Goal: Information Seeking & Learning: Stay updated

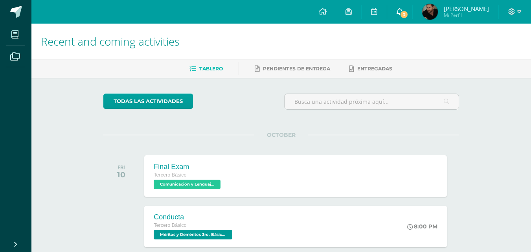
click at [409, 15] on span "3" at bounding box center [404, 14] width 9 height 9
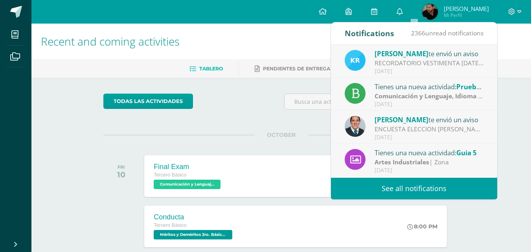
click at [429, 72] on div "[DATE]" at bounding box center [429, 71] width 109 height 7
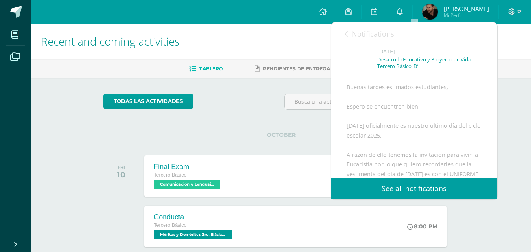
scroll to position [79, 0]
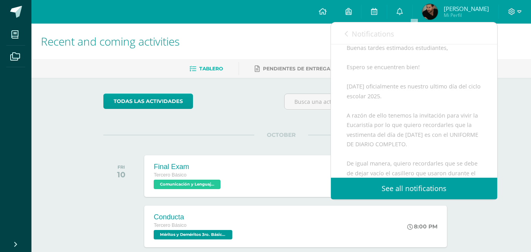
click at [385, 187] on link "See all notifications" at bounding box center [414, 189] width 166 height 22
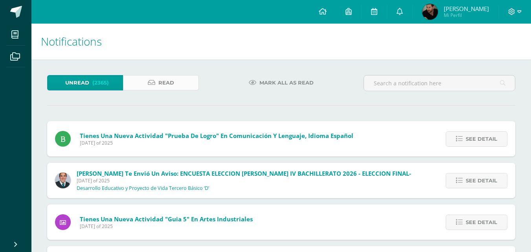
click at [183, 83] on link "Read" at bounding box center [161, 82] width 76 height 15
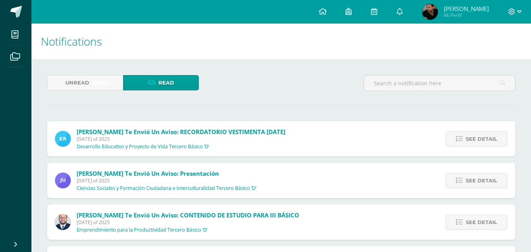
click at [477, 147] on div "See detail" at bounding box center [474, 138] width 81 height 35
click at [477, 138] on span "See detail" at bounding box center [481, 139] width 31 height 15
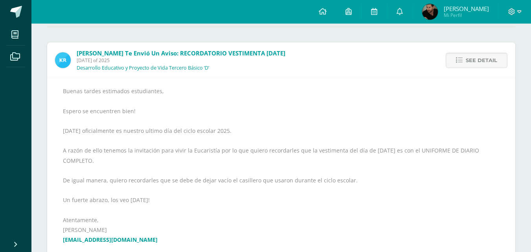
scroll to position [118, 0]
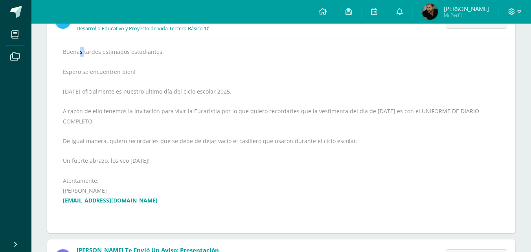
drag, startPoint x: 70, startPoint y: 39, endPoint x: 42, endPoint y: 48, distance: 29.0
drag, startPoint x: 74, startPoint y: 54, endPoint x: 66, endPoint y: 52, distance: 7.7
click at [73, 54] on div "Buenas tardes estimados estudiantes, Espero se encuentren bien! Mañana oficialm…" at bounding box center [281, 136] width 437 height 179
drag, startPoint x: 66, startPoint y: 52, endPoint x: 241, endPoint y: 195, distance: 226.1
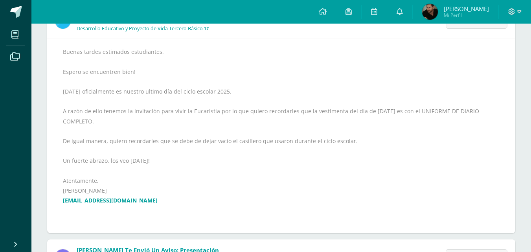
click at [241, 195] on div "Buenas tardes estimados estudiantes, Espero se encuentren bien! Mañana oficialm…" at bounding box center [281, 136] width 437 height 179
click at [78, 66] on div "Buenas tardes estimados estudiantes, Espero se encuentren bien! Mañana oficialm…" at bounding box center [281, 136] width 437 height 179
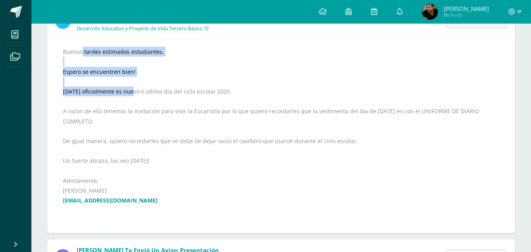
drag, startPoint x: 65, startPoint y: 52, endPoint x: 135, endPoint y: 90, distance: 80.3
click at [135, 90] on div "Buenas tardes estimados estudiantes, Espero se encuentren bien! Mañana oficialm…" at bounding box center [281, 136] width 437 height 179
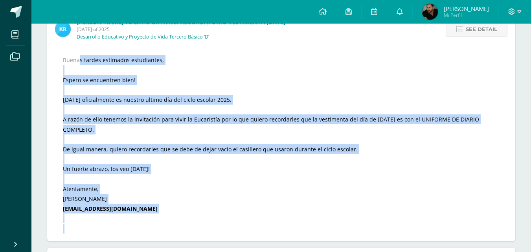
scroll to position [119, 0]
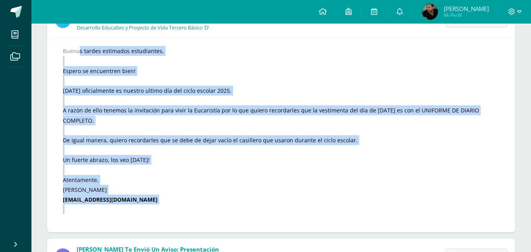
drag, startPoint x: 60, startPoint y: 96, endPoint x: 210, endPoint y: 218, distance: 193.4
click at [210, 218] on div "Buenas tardes estimados estudiantes, Espero se encuentren bien! Mañana oficialm…" at bounding box center [281, 135] width 468 height 195
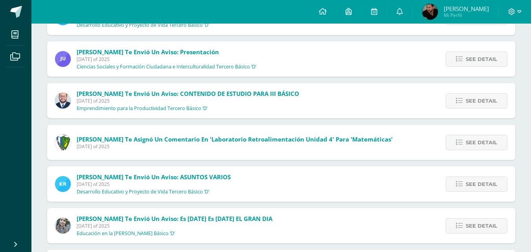
scroll to position [119, 0]
